Goal: Task Accomplishment & Management: Manage account settings

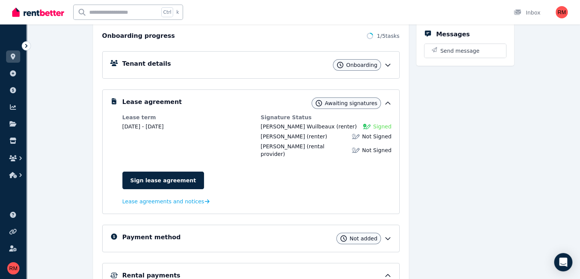
scroll to position [38, 0]
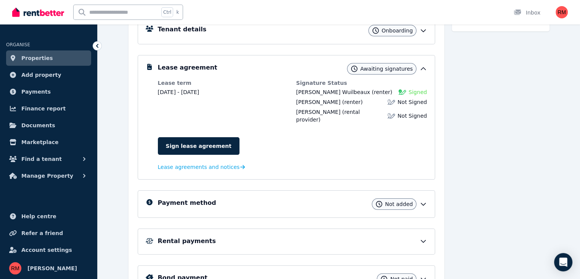
scroll to position [122, 0]
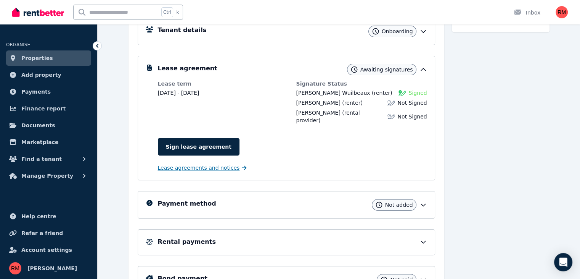
click at [207, 164] on span "Lease agreements and notices" at bounding box center [199, 168] width 82 height 8
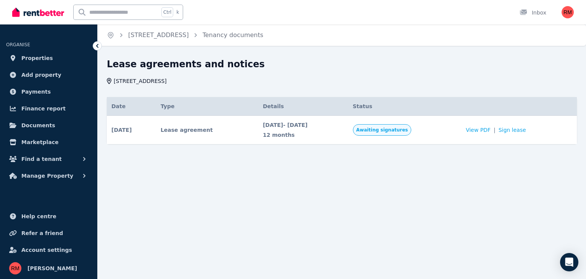
click at [93, 46] on div at bounding box center [97, 45] width 9 height 9
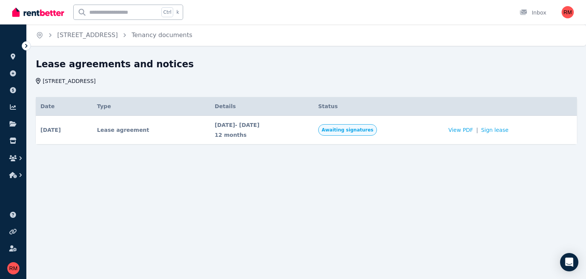
click at [24, 43] on icon at bounding box center [27, 46] width 8 height 8
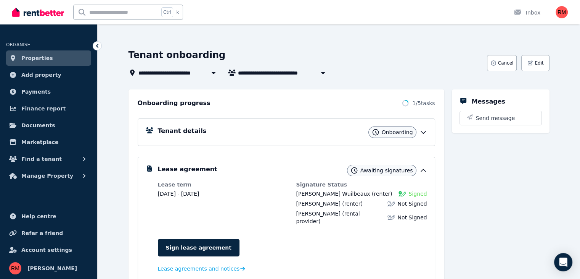
scroll to position [10, 0]
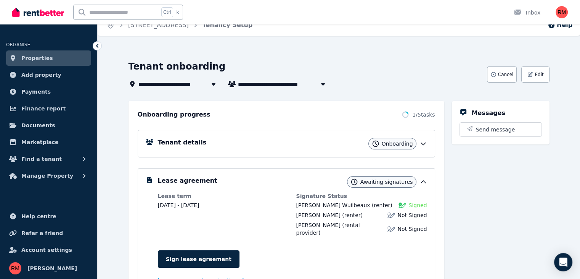
click at [398, 143] on span "Onboarding" at bounding box center [397, 144] width 31 height 8
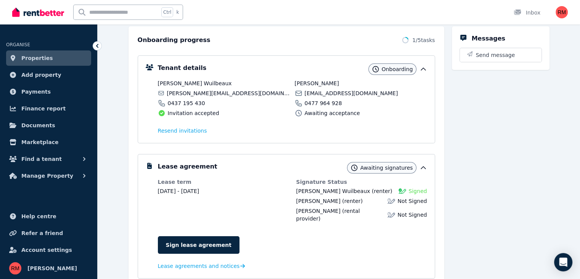
scroll to position [86, 0]
